Goal: Task Accomplishment & Management: Use online tool/utility

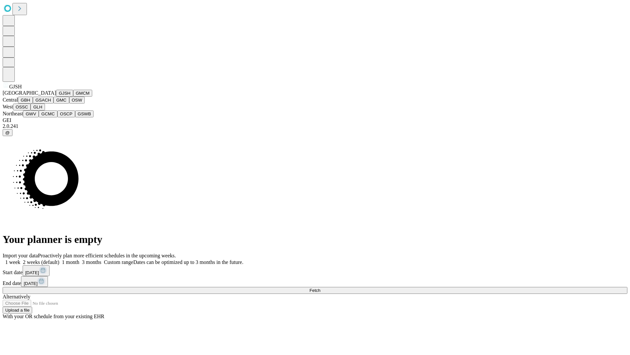
click at [56, 97] on button "GJSH" at bounding box center [64, 93] width 17 height 7
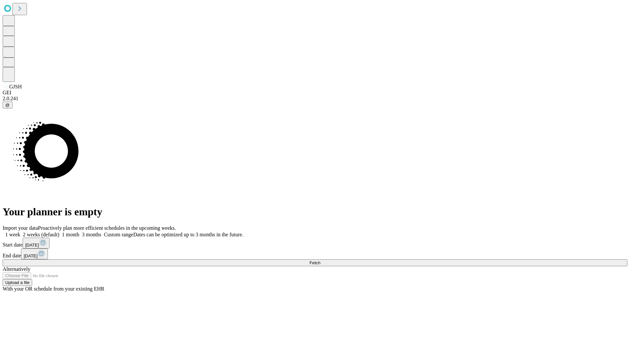
click at [79, 231] on label "1 month" at bounding box center [69, 234] width 20 height 6
click at [320, 260] on span "Fetch" at bounding box center [315, 262] width 11 height 5
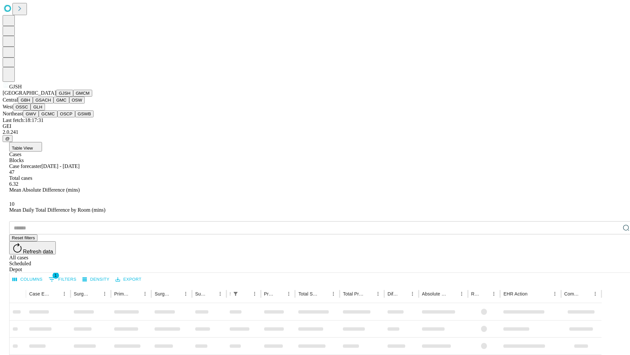
click at [73, 97] on button "GMCM" at bounding box center [82, 93] width 19 height 7
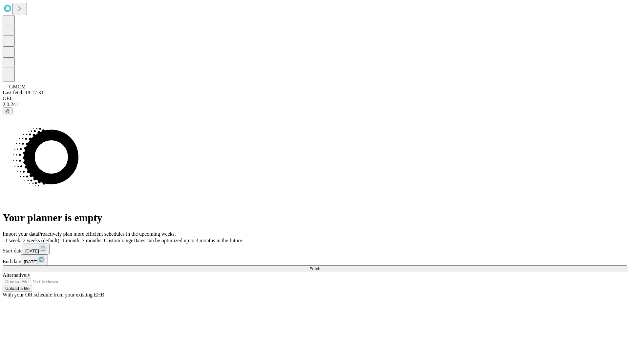
click at [79, 237] on label "1 month" at bounding box center [69, 240] width 20 height 6
click at [320, 266] on span "Fetch" at bounding box center [315, 268] width 11 height 5
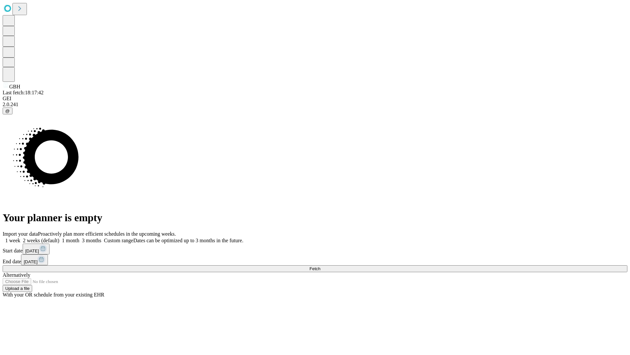
click at [79, 237] on label "1 month" at bounding box center [69, 240] width 20 height 6
click at [320, 266] on span "Fetch" at bounding box center [315, 268] width 11 height 5
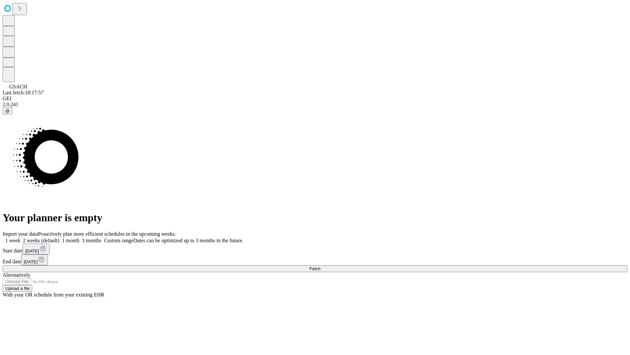
click at [79, 237] on label "1 month" at bounding box center [69, 240] width 20 height 6
click at [320, 266] on span "Fetch" at bounding box center [315, 268] width 11 height 5
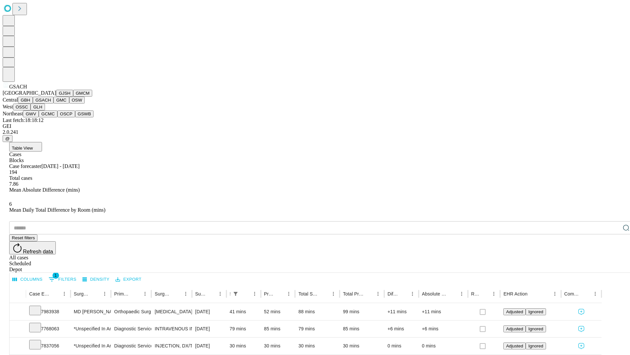
click at [54, 103] on button "GMC" at bounding box center [61, 100] width 15 height 7
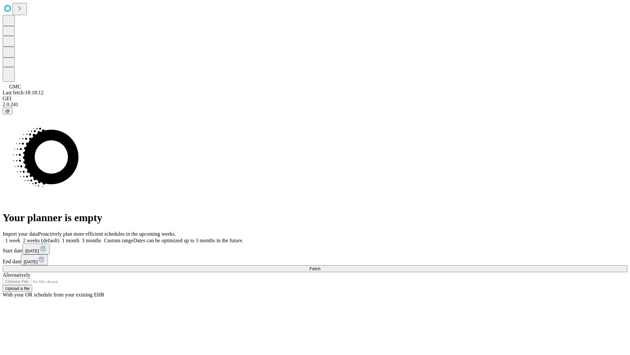
click at [320, 266] on span "Fetch" at bounding box center [315, 268] width 11 height 5
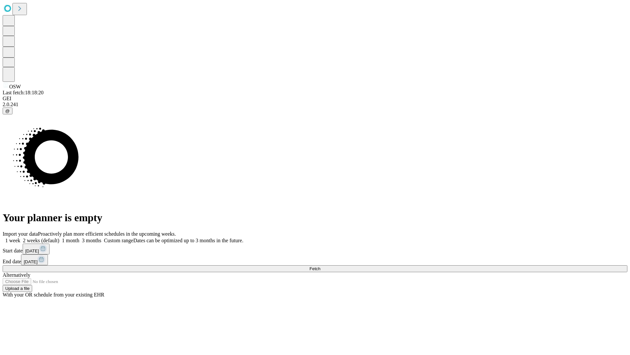
click at [79, 237] on label "1 month" at bounding box center [69, 240] width 20 height 6
click at [320, 266] on span "Fetch" at bounding box center [315, 268] width 11 height 5
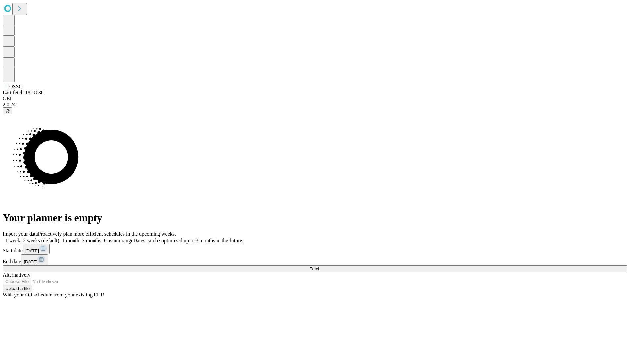
click at [79, 237] on label "1 month" at bounding box center [69, 240] width 20 height 6
click at [320, 266] on span "Fetch" at bounding box center [315, 268] width 11 height 5
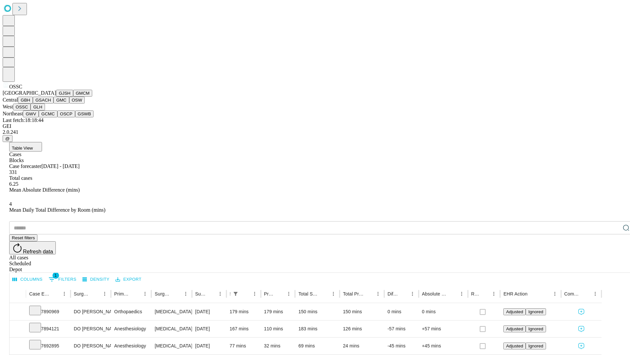
click at [45, 110] on button "GLH" at bounding box center [38, 106] width 14 height 7
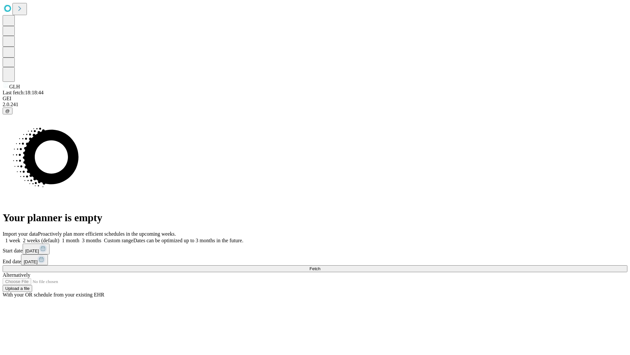
click at [320, 266] on span "Fetch" at bounding box center [315, 268] width 11 height 5
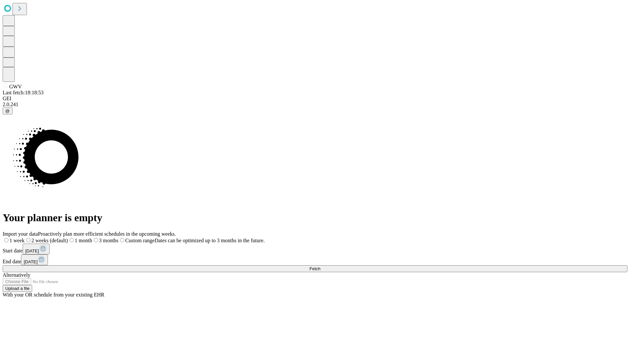
click at [320, 266] on span "Fetch" at bounding box center [315, 268] width 11 height 5
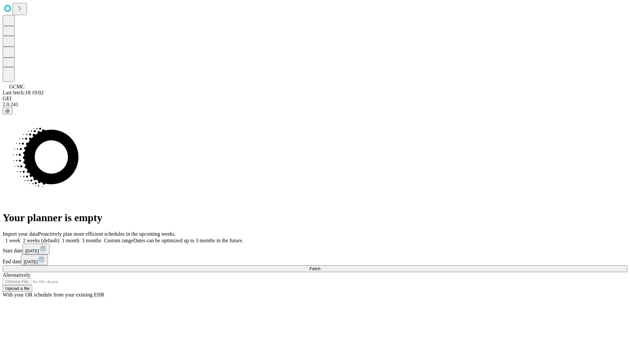
click at [79, 237] on label "1 month" at bounding box center [69, 240] width 20 height 6
click at [320, 266] on span "Fetch" at bounding box center [315, 268] width 11 height 5
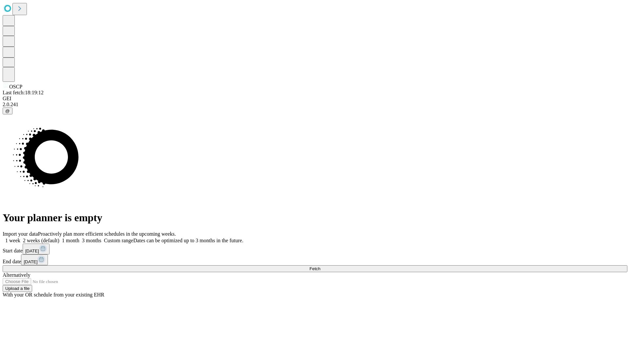
click at [79, 237] on label "1 month" at bounding box center [69, 240] width 20 height 6
click at [320, 266] on span "Fetch" at bounding box center [315, 268] width 11 height 5
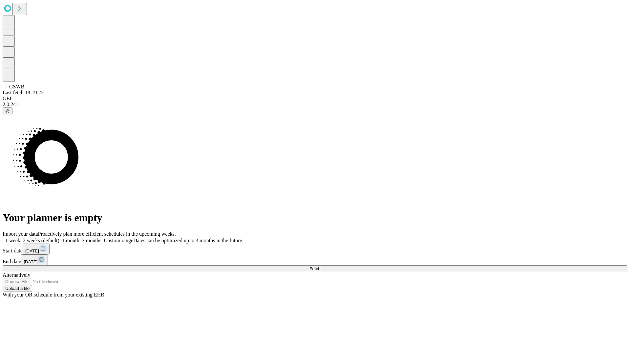
click at [79, 237] on label "1 month" at bounding box center [69, 240] width 20 height 6
click at [320, 266] on span "Fetch" at bounding box center [315, 268] width 11 height 5
